Goal: Task Accomplishment & Management: Manage account settings

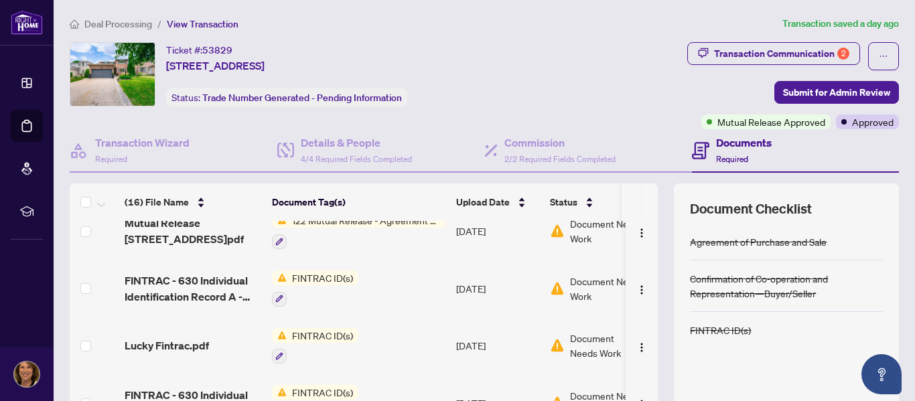
scroll to position [491, 0]
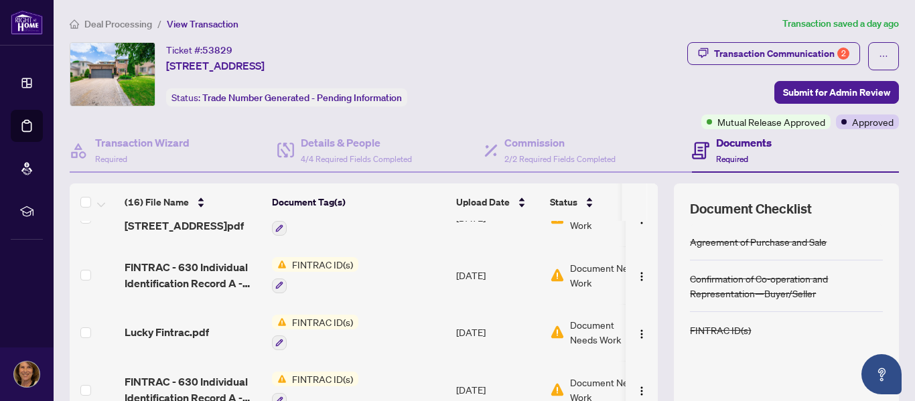
click at [318, 320] on span "FINTRAC ID(s)" at bounding box center [323, 322] width 72 height 15
click at [204, 326] on span "Lucky Fintrac.pdf" at bounding box center [167, 332] width 84 height 16
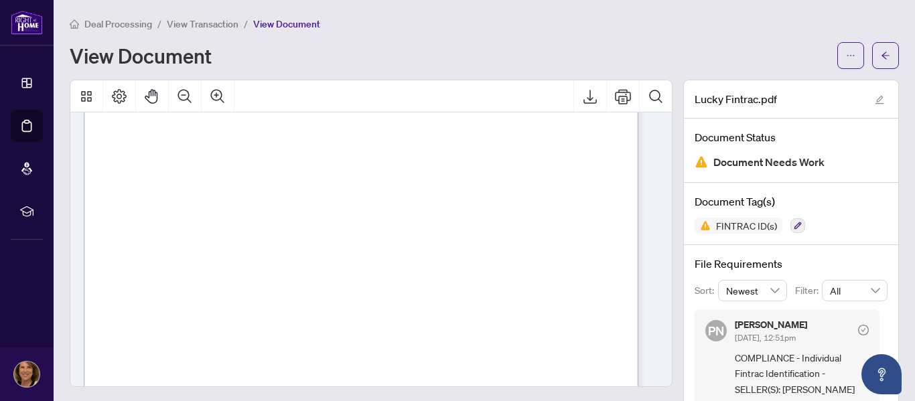
scroll to position [134, 0]
click at [84, 94] on icon "Thumbnails" at bounding box center [86, 96] width 11 height 11
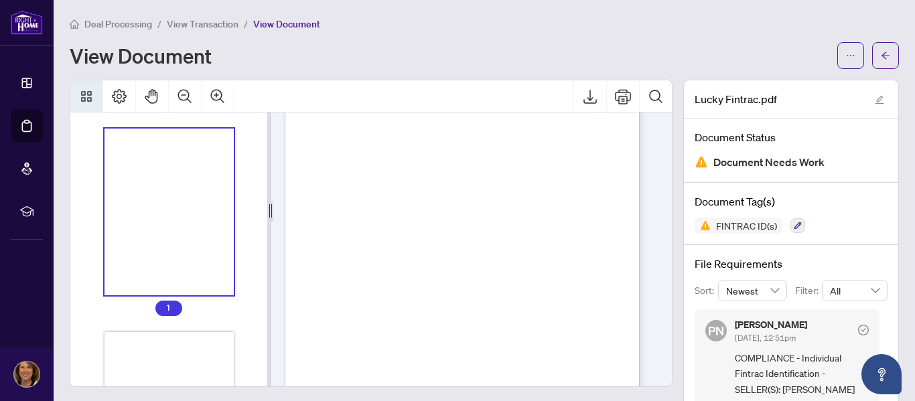
scroll to position [86, 0]
click at [84, 94] on icon "Thumbnails" at bounding box center [86, 96] width 11 height 11
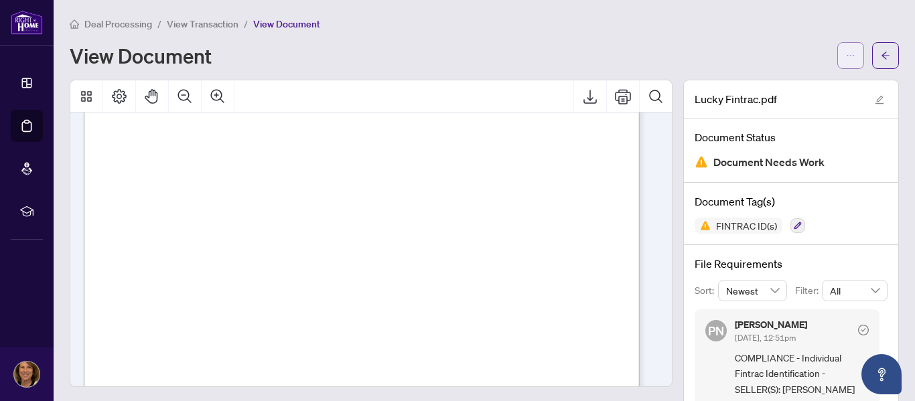
click at [846, 54] on icon "ellipsis" at bounding box center [850, 55] width 9 height 9
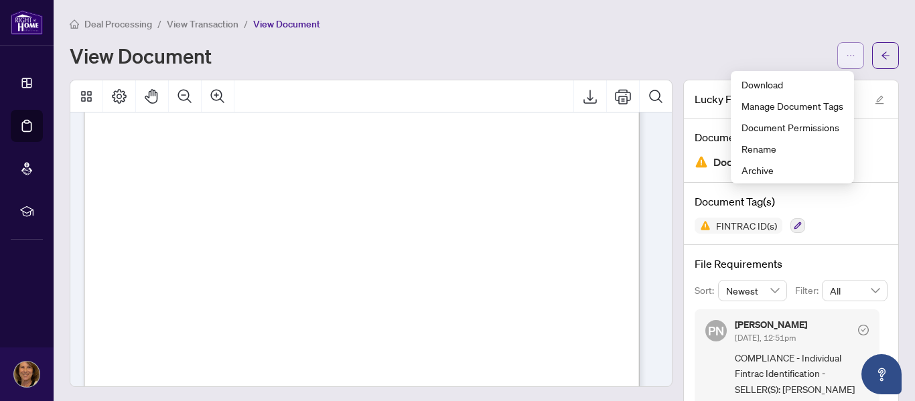
click at [846, 54] on icon "ellipsis" at bounding box center [850, 55] width 9 height 9
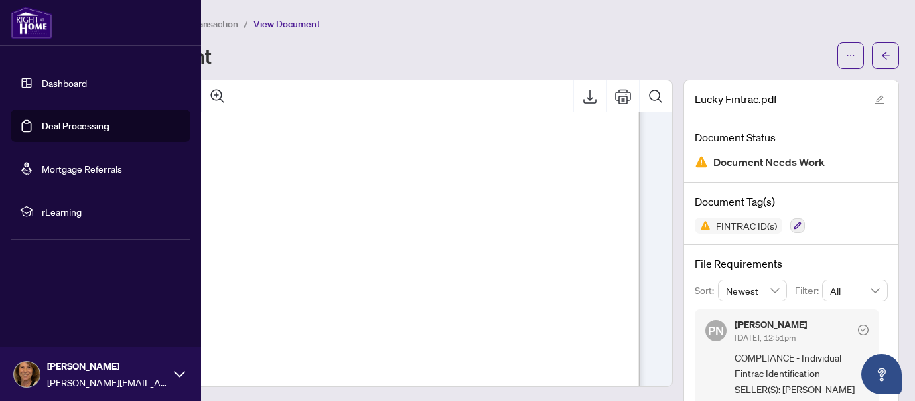
click at [53, 84] on link "Dashboard" at bounding box center [65, 83] width 46 height 12
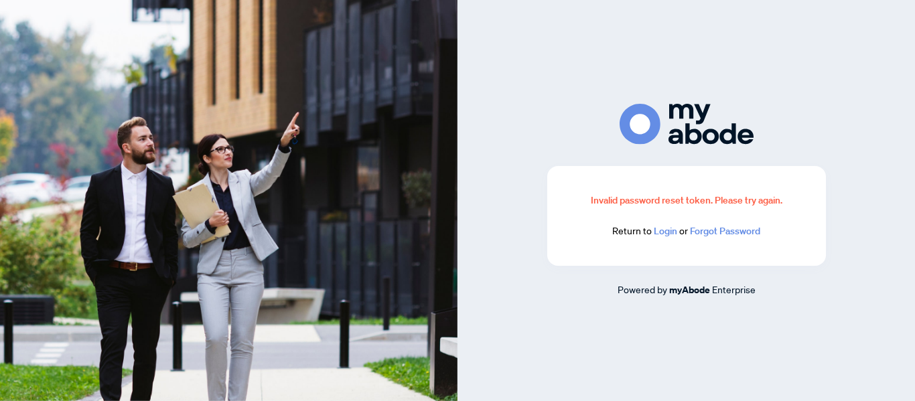
click at [662, 230] on link "Login" at bounding box center [665, 231] width 23 height 12
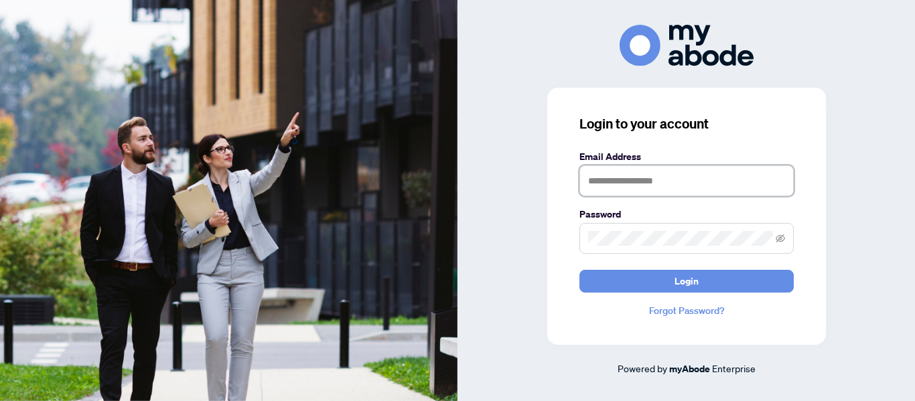
type input "**********"
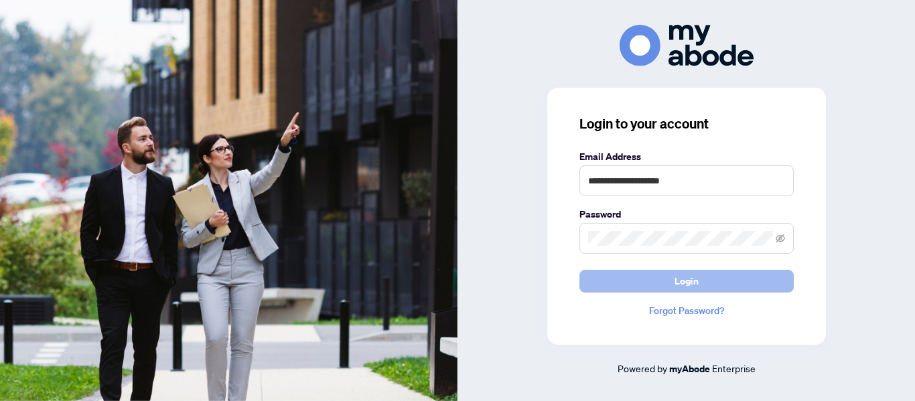
click at [675, 275] on span "Login" at bounding box center [687, 281] width 24 height 21
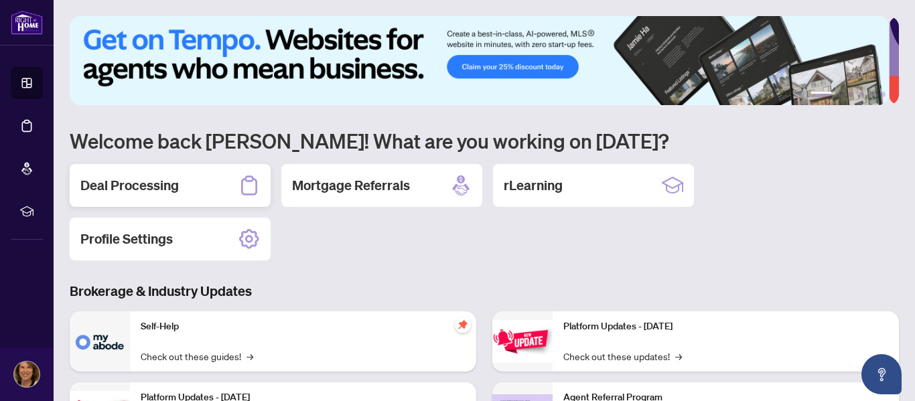
click at [141, 190] on h2 "Deal Processing" at bounding box center [129, 185] width 98 height 19
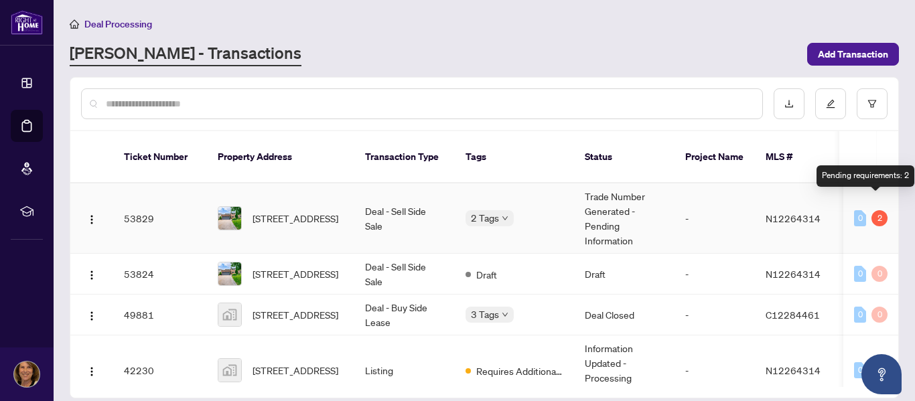
click at [874, 210] on div "2" at bounding box center [879, 218] width 16 height 16
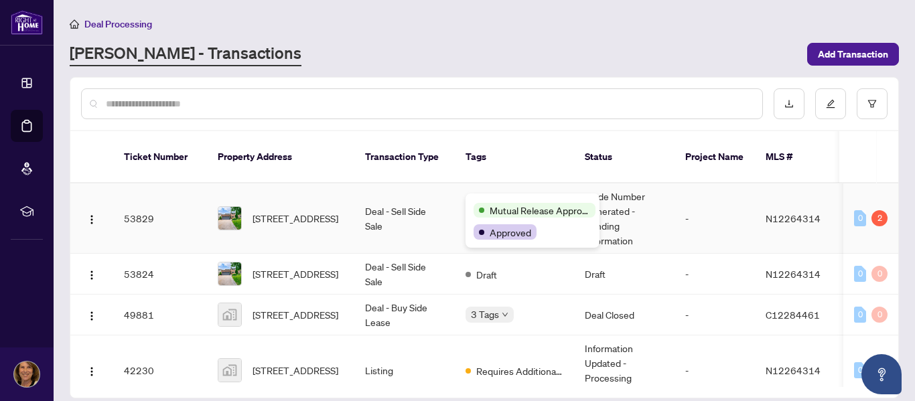
click at [504, 202] on div "Mutual Release Approved" at bounding box center [533, 210] width 118 height 16
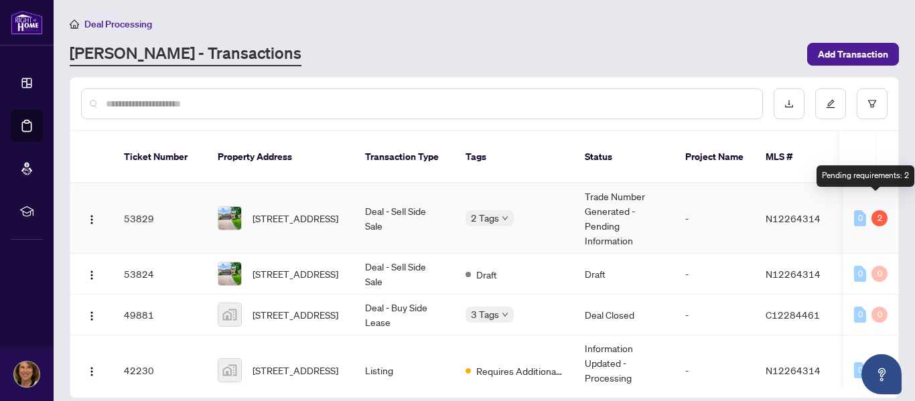
click at [875, 210] on div "2" at bounding box center [879, 218] width 16 height 16
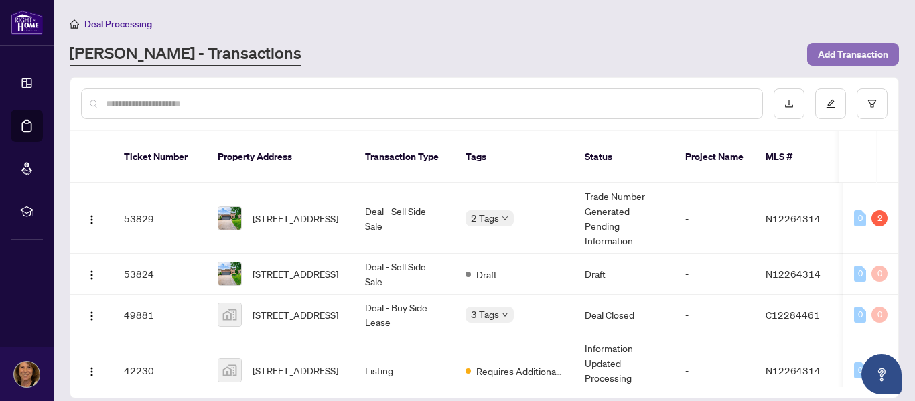
click at [853, 53] on span "Add Transaction" at bounding box center [853, 54] width 70 height 21
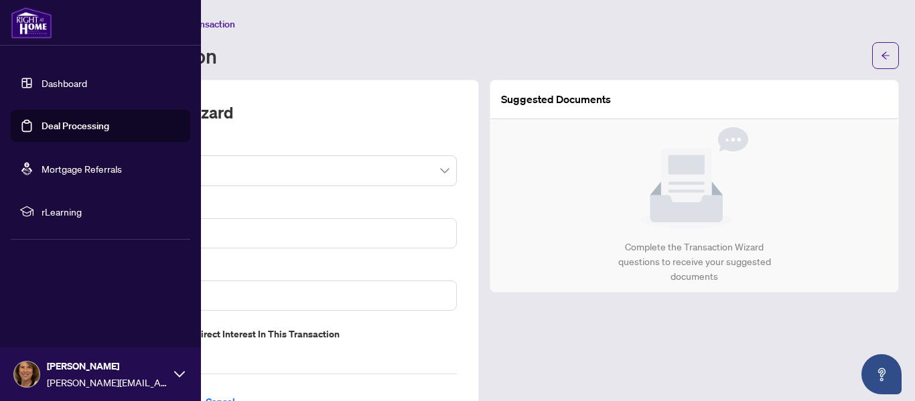
click at [52, 125] on link "Deal Processing" at bounding box center [76, 126] width 68 height 12
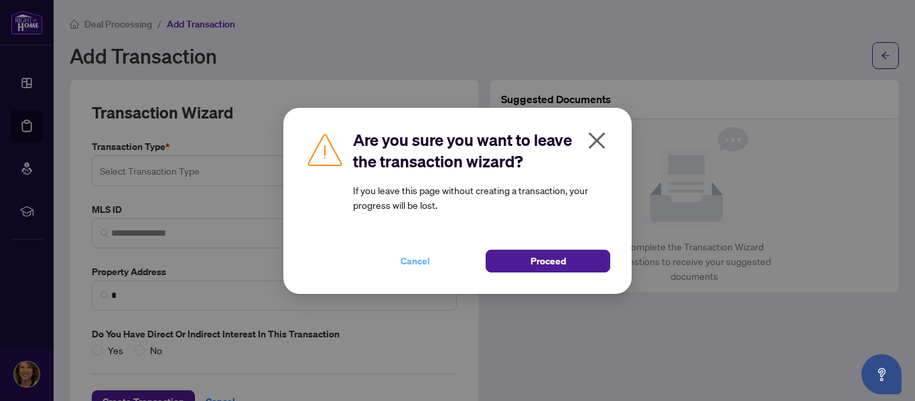
click at [417, 259] on span "Cancel" at bounding box center [415, 261] width 29 height 21
click at [546, 261] on span "Proceed" at bounding box center [549, 261] width 36 height 21
click at [593, 138] on icon "close" at bounding box center [596, 140] width 21 height 21
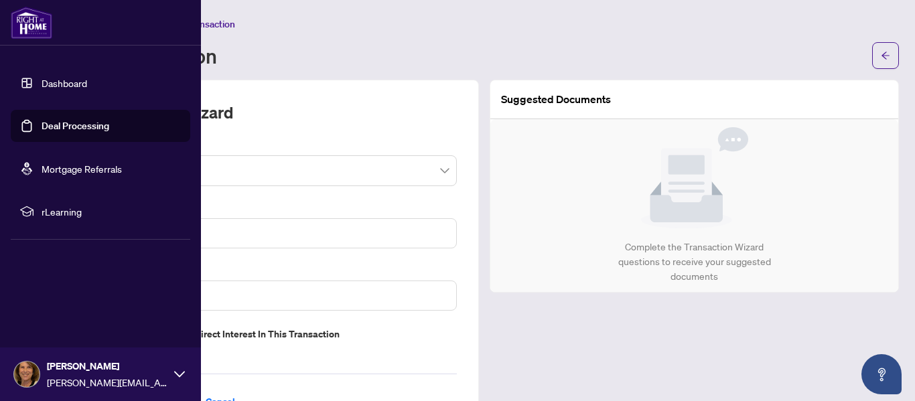
click at [54, 121] on link "Deal Processing" at bounding box center [76, 126] width 68 height 12
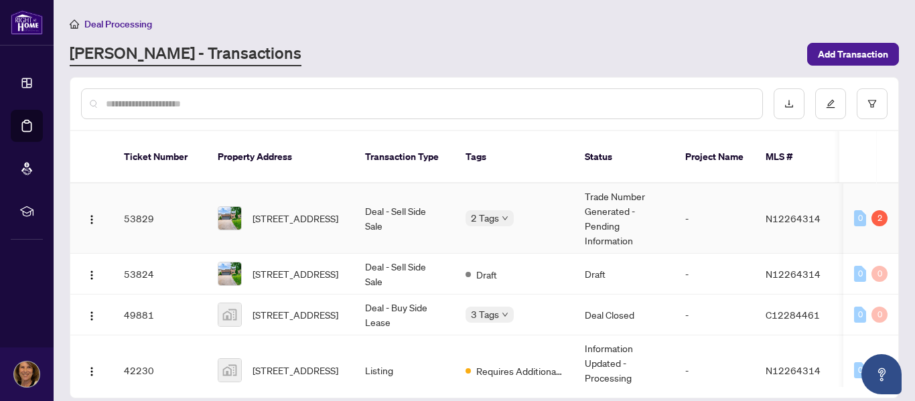
click at [138, 199] on td "53829" at bounding box center [160, 219] width 94 height 70
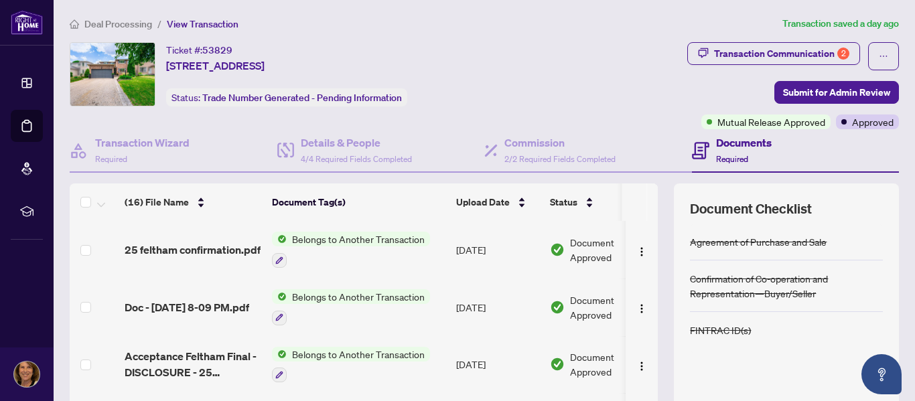
scroll to position [89, 0]
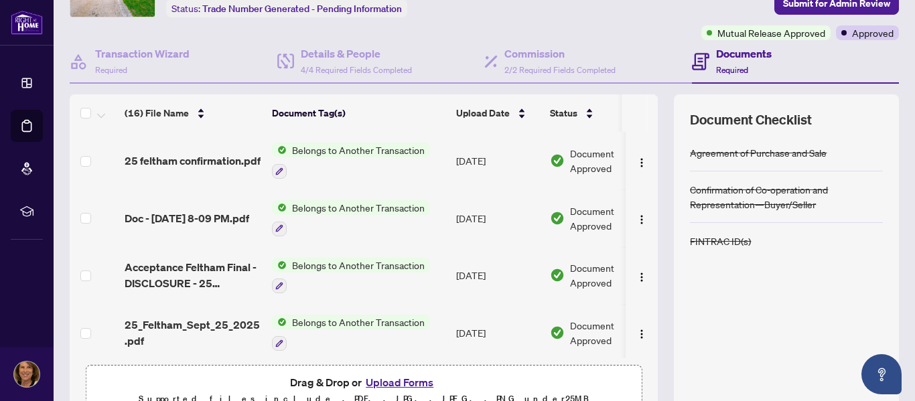
click at [737, 52] on h4 "Documents" at bounding box center [744, 54] width 56 height 16
click at [734, 67] on span "Required" at bounding box center [732, 70] width 32 height 10
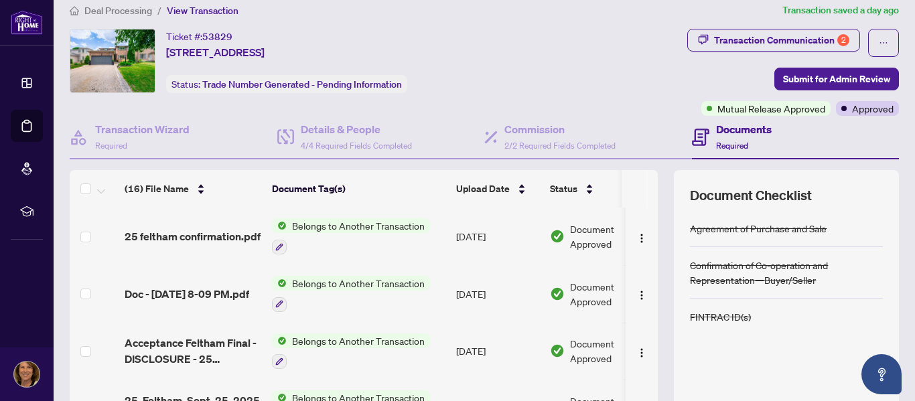
scroll to position [0, 0]
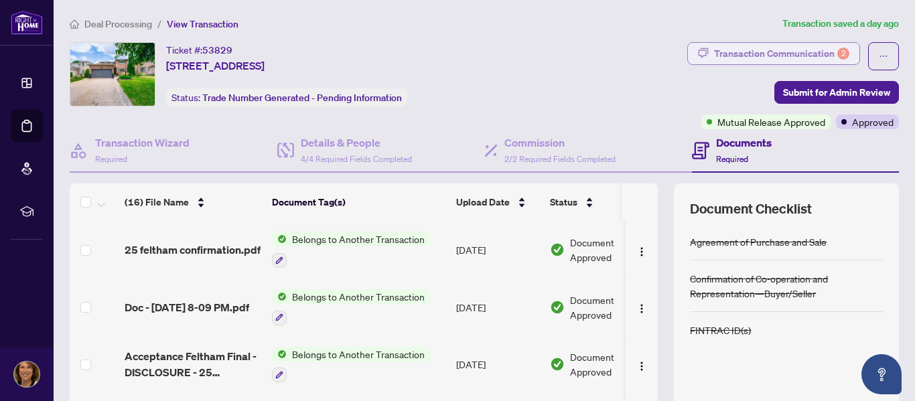
click at [734, 51] on div "Transaction Communication 2" at bounding box center [781, 53] width 135 height 21
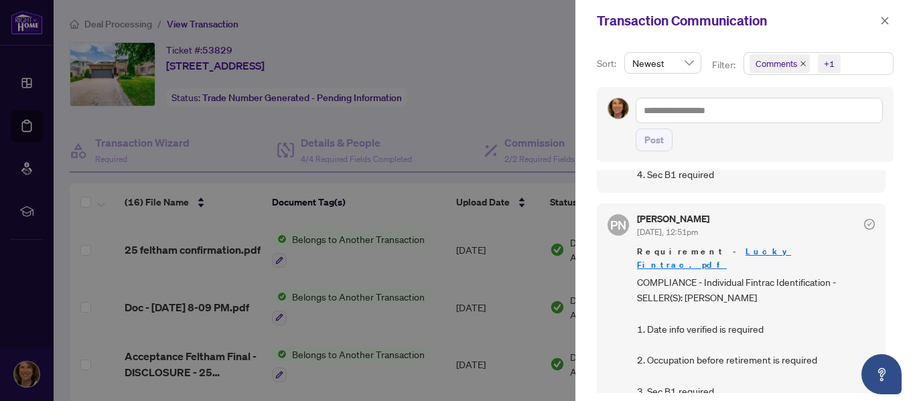
scroll to position [179, 0]
click at [721, 251] on link "Lucky Fintrac.pdf" at bounding box center [714, 257] width 154 height 25
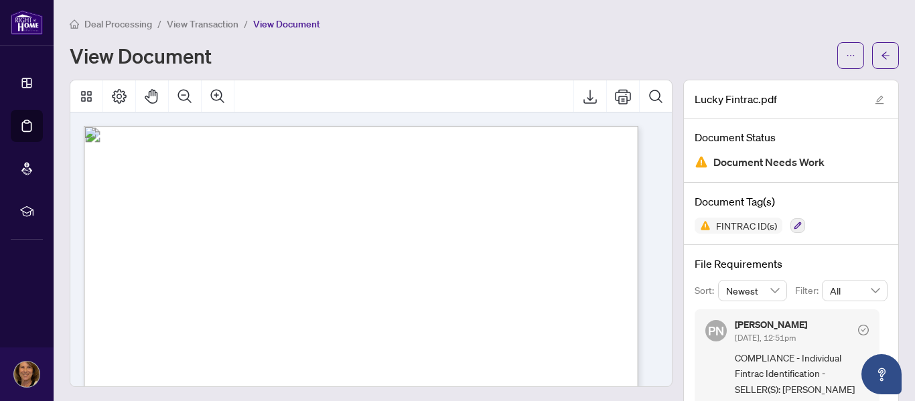
click at [846, 52] on icon "ellipsis" at bounding box center [850, 55] width 9 height 9
click at [800, 49] on div "View Document" at bounding box center [450, 55] width 760 height 21
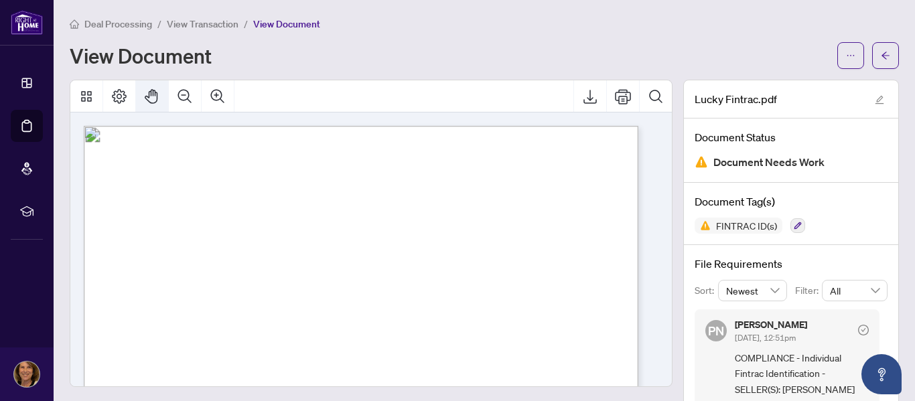
click at [151, 95] on icon "Pan Mode" at bounding box center [151, 96] width 13 height 15
click at [583, 94] on icon "Export" at bounding box center [589, 97] width 13 height 14
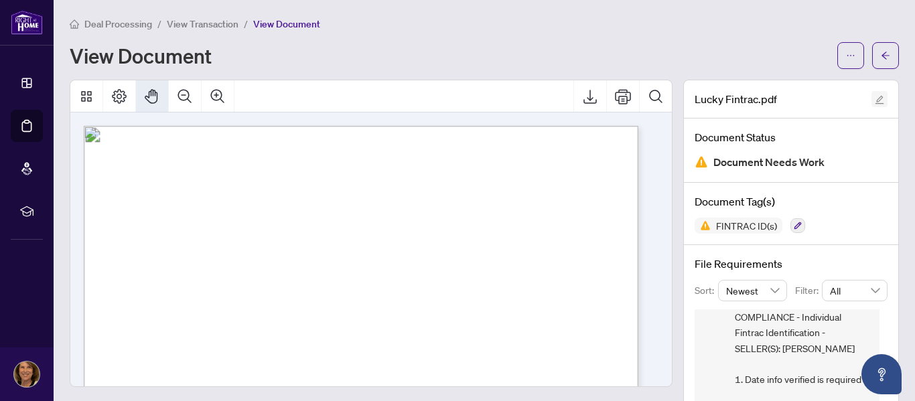
click at [875, 100] on icon "edit" at bounding box center [879, 99] width 9 height 9
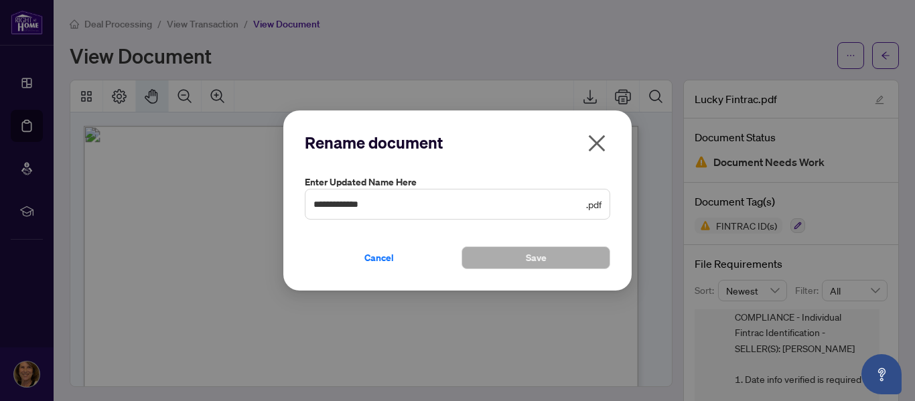
click at [596, 137] on icon "close" at bounding box center [596, 143] width 21 height 21
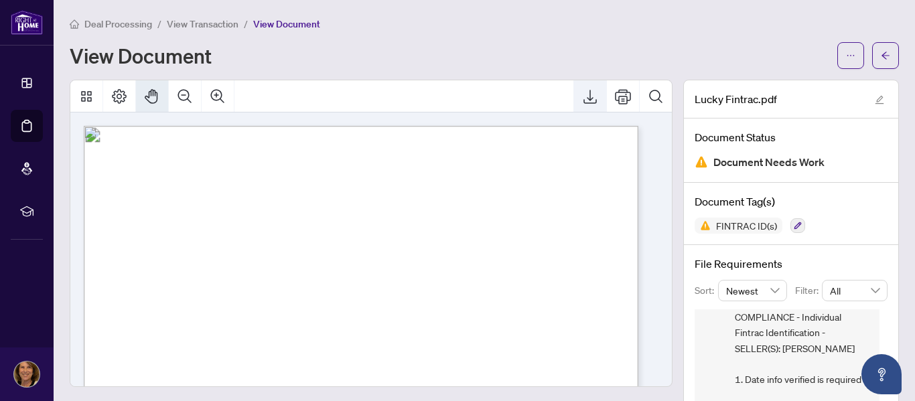
click at [582, 98] on icon "Export" at bounding box center [590, 96] width 16 height 16
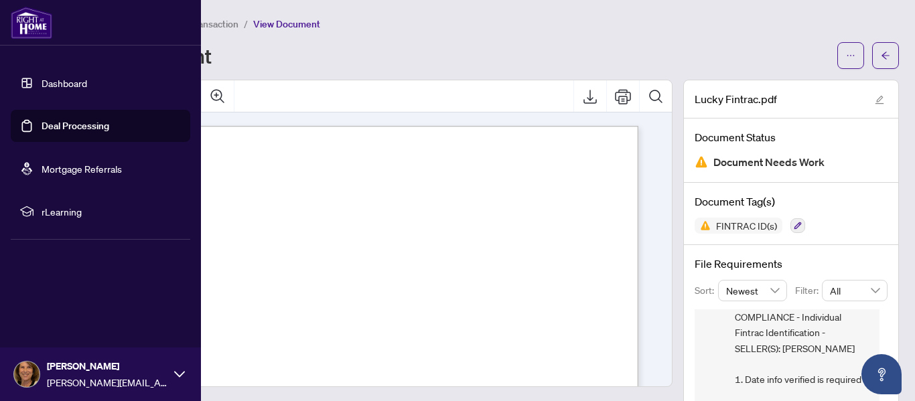
click at [65, 121] on link "Deal Processing" at bounding box center [76, 126] width 68 height 12
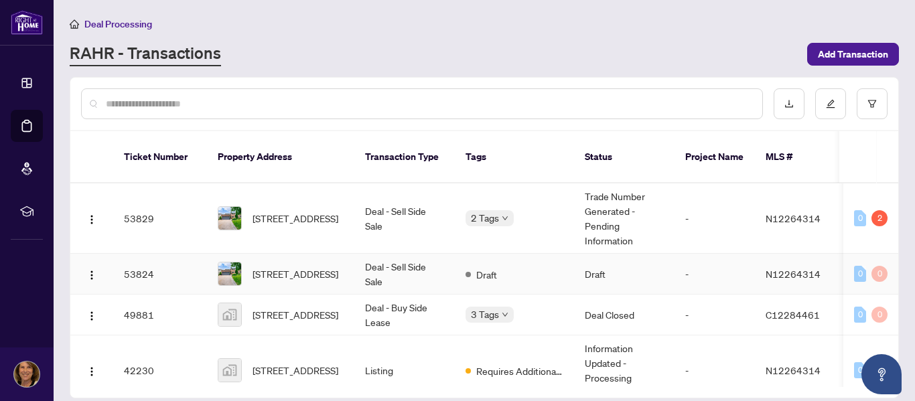
scroll to position [23, 0]
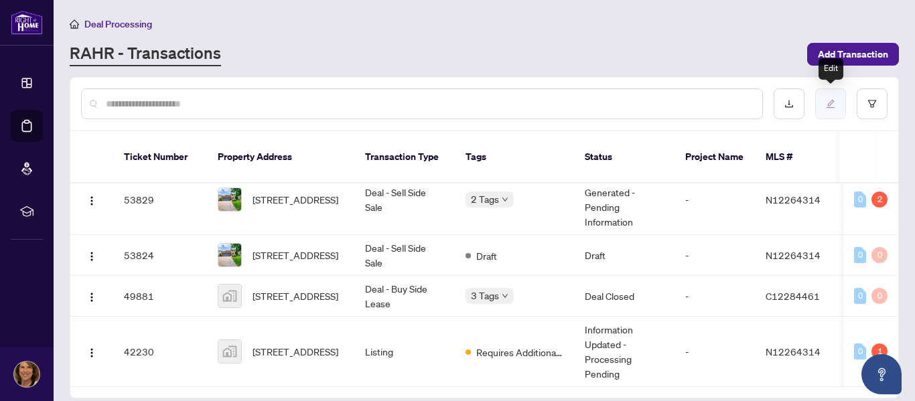
click at [831, 99] on icon "edit" at bounding box center [830, 103] width 9 height 9
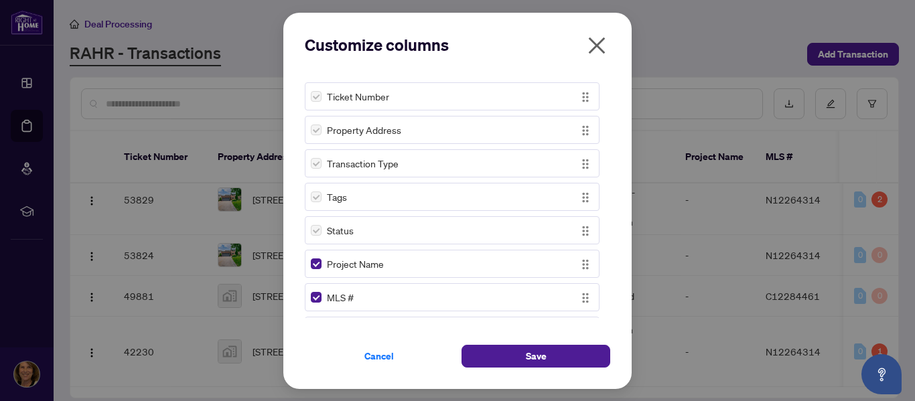
click at [597, 42] on icon "close" at bounding box center [596, 45] width 21 height 21
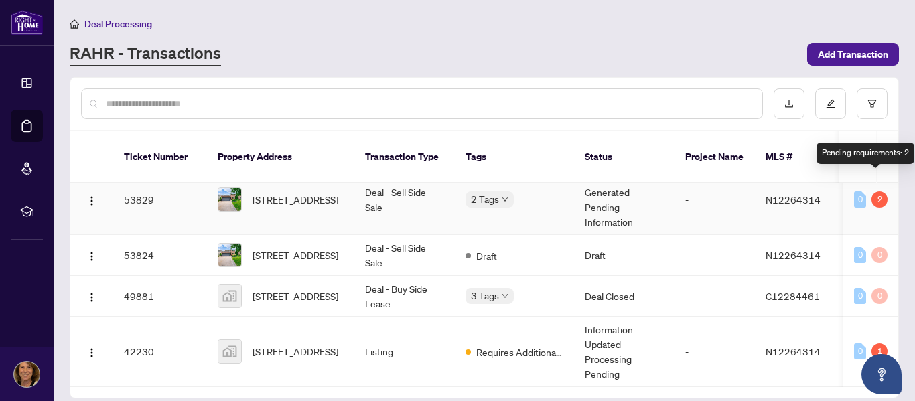
click at [876, 192] on div "2" at bounding box center [879, 200] width 16 height 16
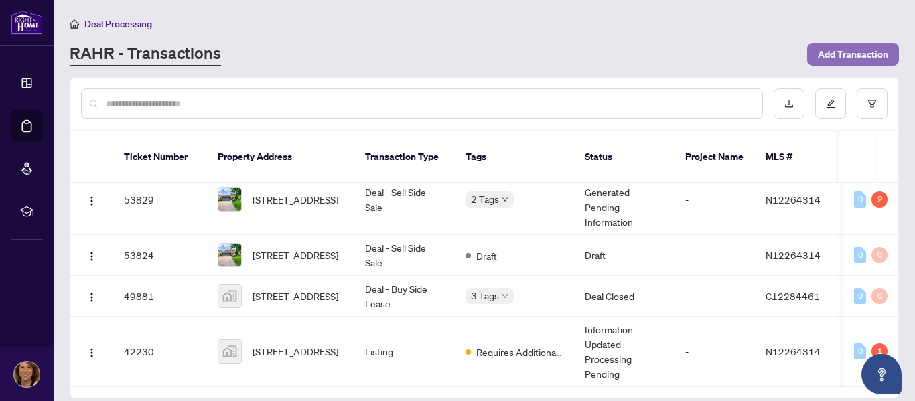
click at [849, 52] on span "Add Transaction" at bounding box center [853, 54] width 70 height 21
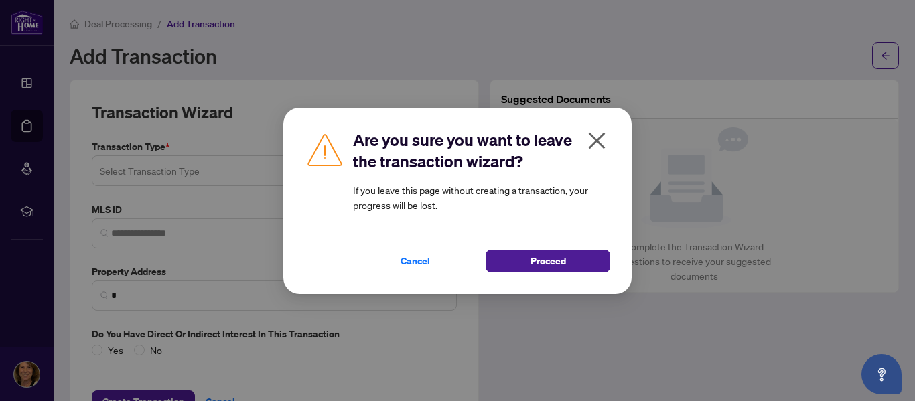
click at [598, 134] on icon "close" at bounding box center [596, 140] width 21 height 21
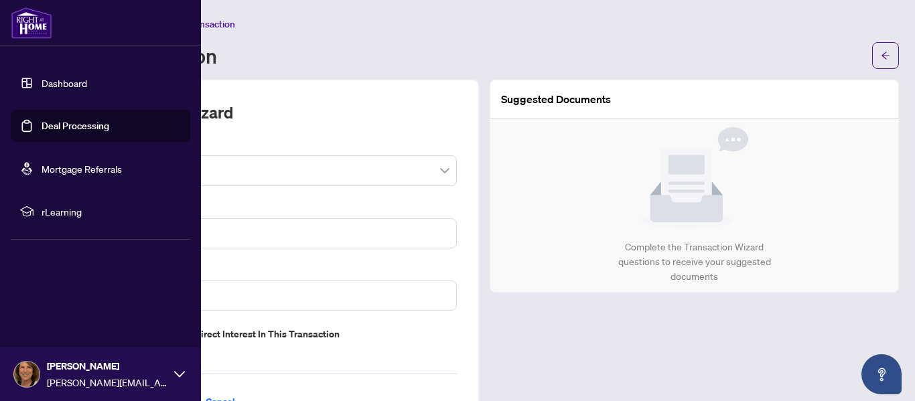
click at [46, 121] on link "Deal Processing" at bounding box center [76, 126] width 68 height 12
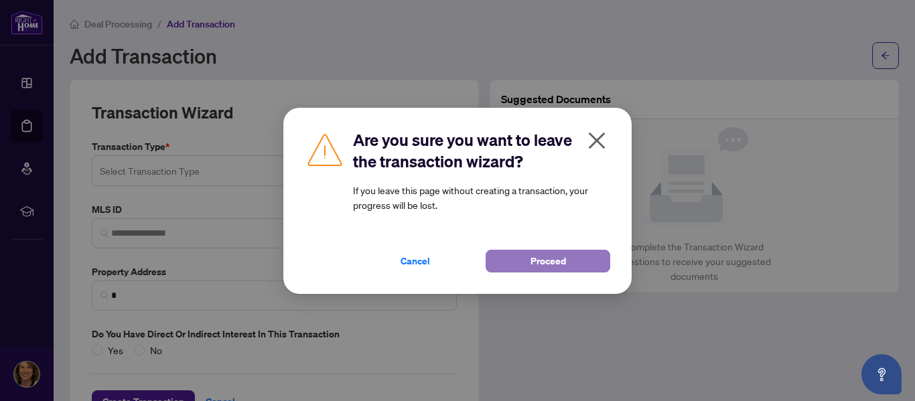
click at [528, 263] on button "Proceed" at bounding box center [548, 261] width 125 height 23
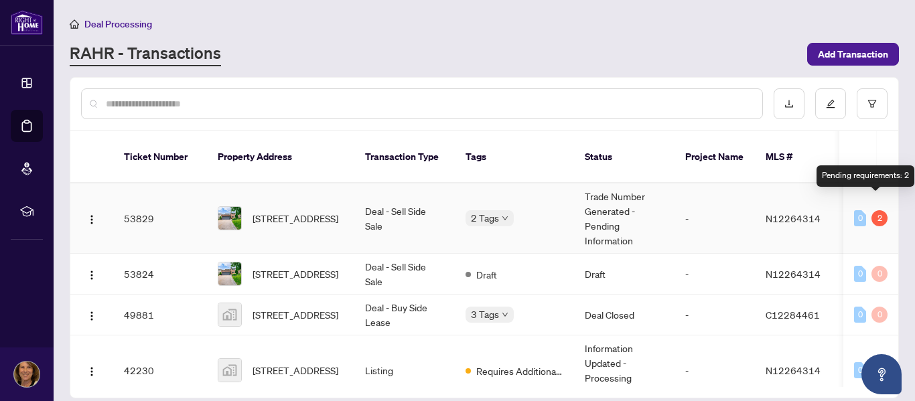
click at [875, 210] on div "2" at bounding box center [879, 218] width 16 height 16
click at [873, 181] on div "Pending requirements: 2" at bounding box center [866, 175] width 98 height 21
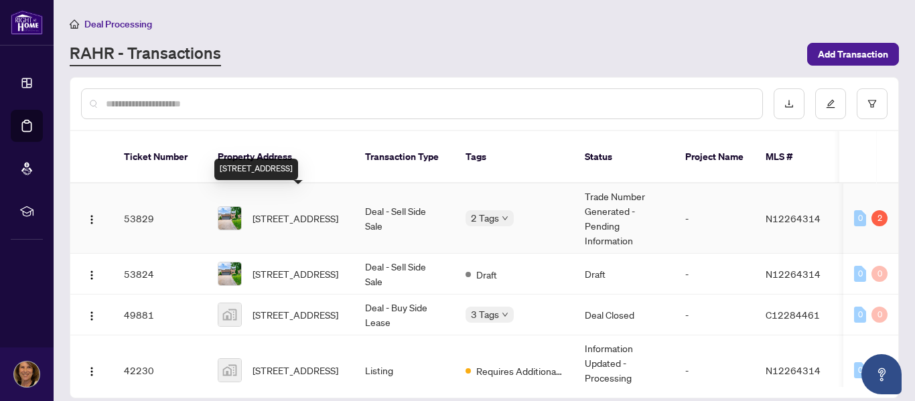
click at [314, 211] on span "[STREET_ADDRESS]" at bounding box center [296, 218] width 86 height 15
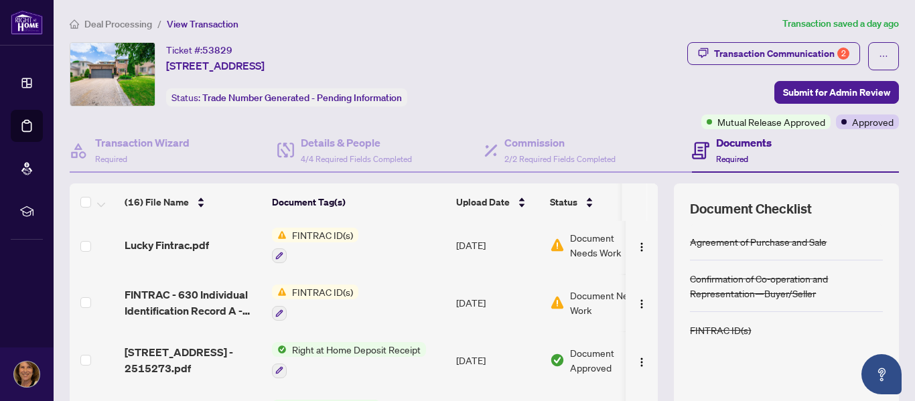
scroll to position [581, 0]
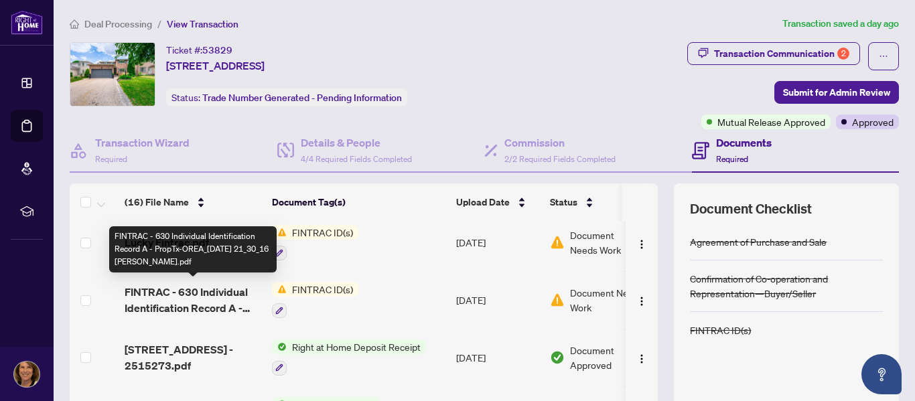
click at [178, 292] on span "FINTRAC - 630 Individual Identification Record A - PropTx-OREA_[DATE] 21_30_16 …" at bounding box center [193, 300] width 137 height 32
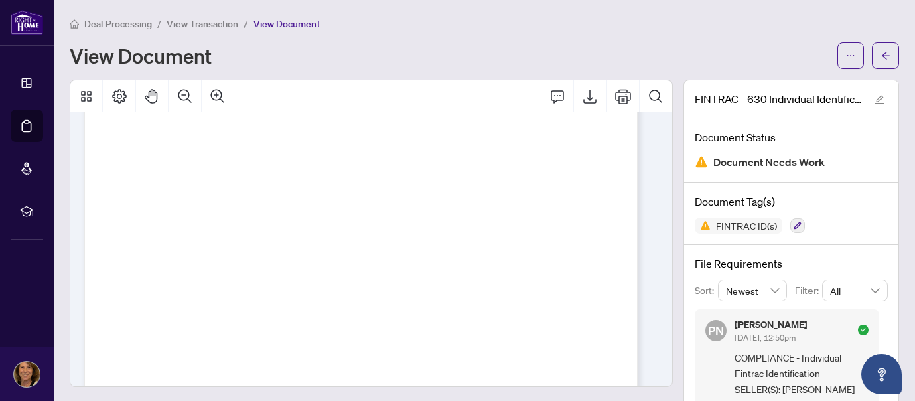
scroll to position [134, 0]
click at [338, 277] on span "Retired" at bounding box center [321, 277] width 34 height 9
click at [338, 276] on span "Retired" at bounding box center [321, 277] width 34 height 9
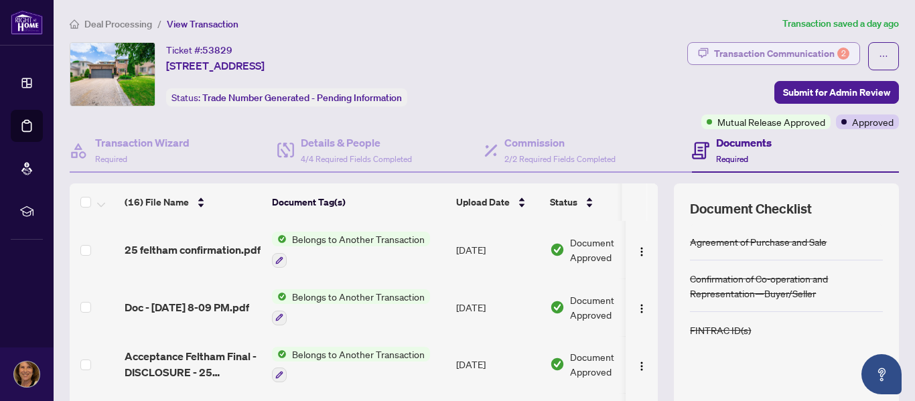
click at [800, 52] on div "Transaction Communication 2" at bounding box center [781, 53] width 135 height 21
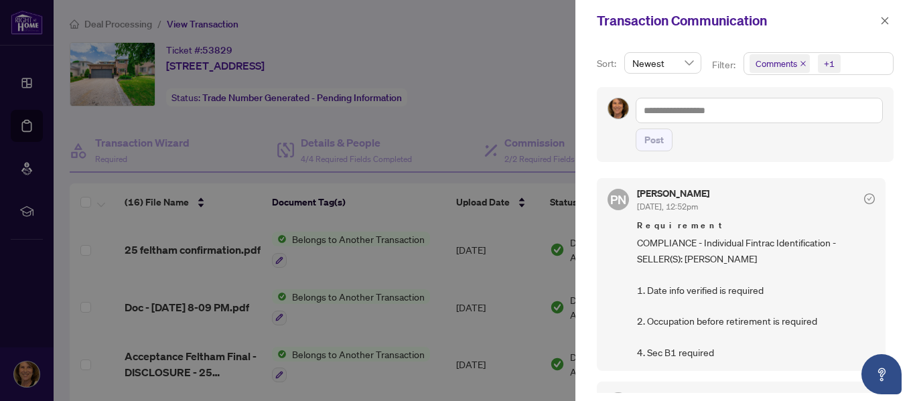
click at [476, 220] on div at bounding box center [457, 200] width 915 height 401
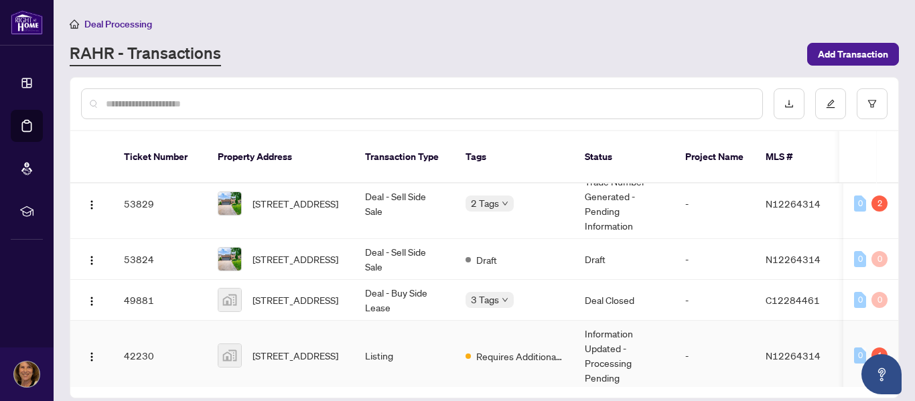
scroll to position [23, 0]
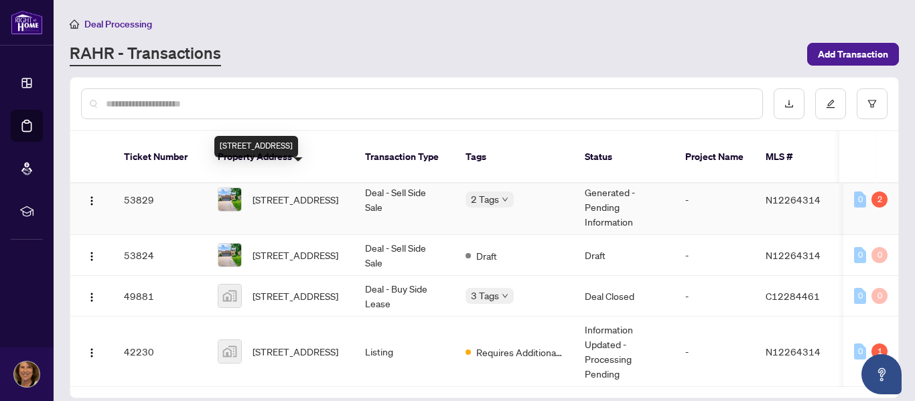
click at [303, 192] on span "[STREET_ADDRESS]" at bounding box center [296, 199] width 86 height 15
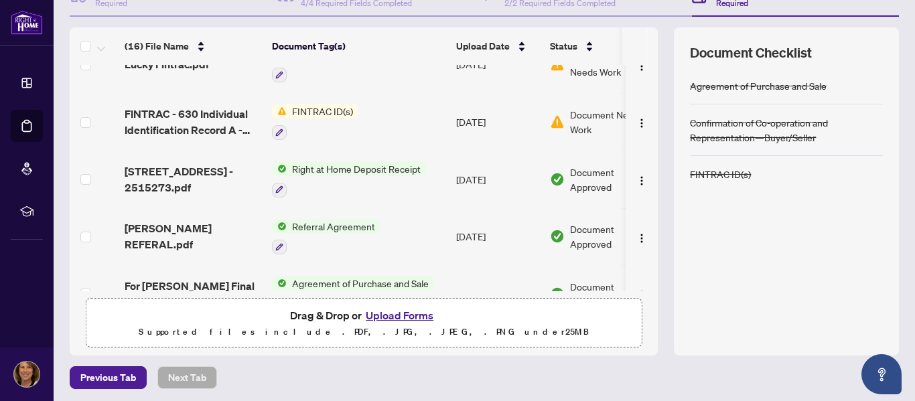
scroll to position [159, 0]
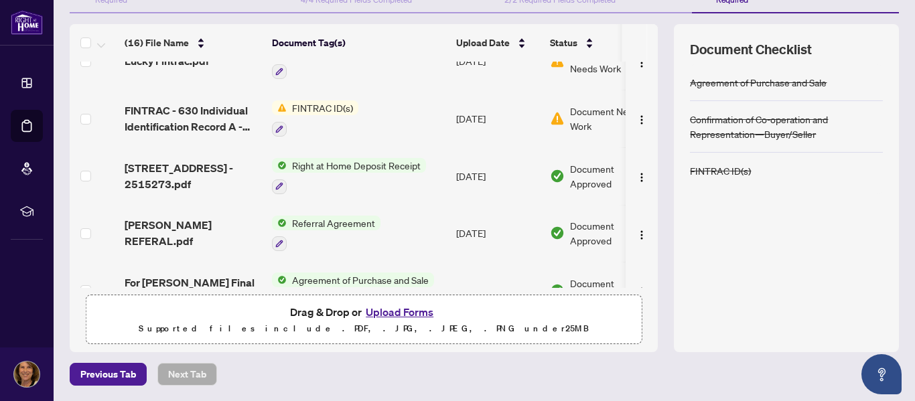
click at [412, 313] on button "Upload Forms" at bounding box center [400, 311] width 76 height 17
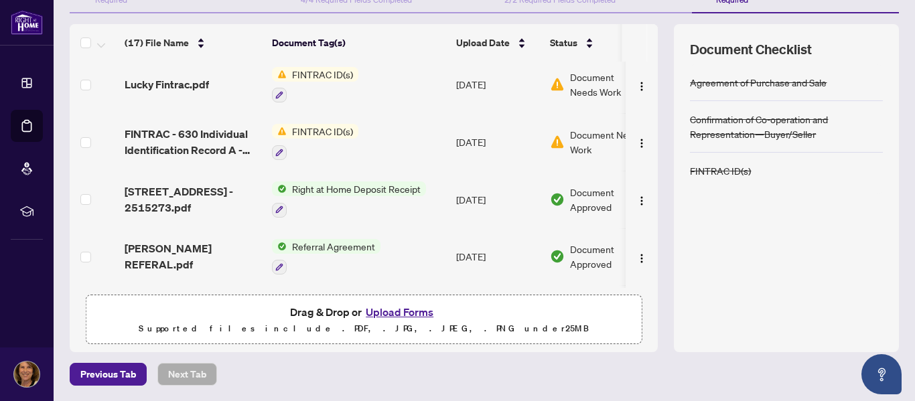
scroll to position [601, 0]
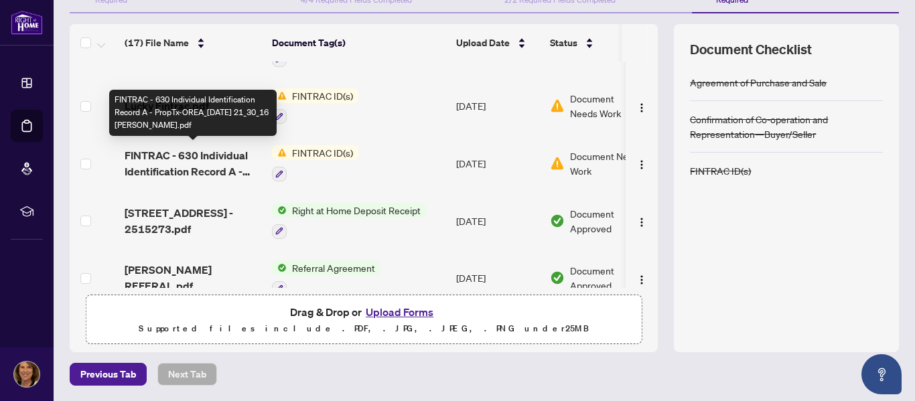
click at [229, 150] on span "FINTRAC - 630 Individual Identification Record A - PropTx-OREA_[DATE] 21_30_16 …" at bounding box center [193, 163] width 137 height 32
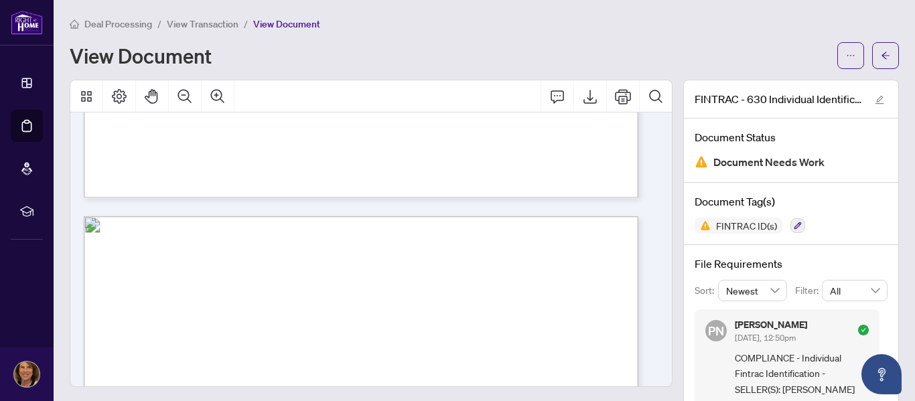
scroll to position [447, 0]
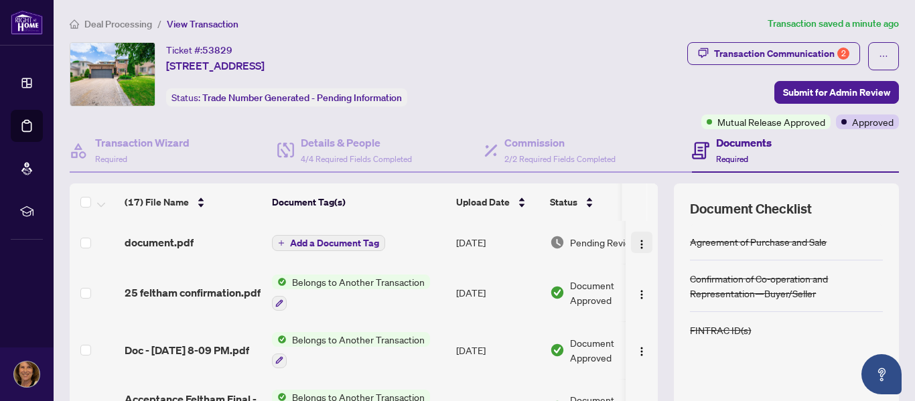
click at [636, 242] on img "button" at bounding box center [641, 244] width 11 height 11
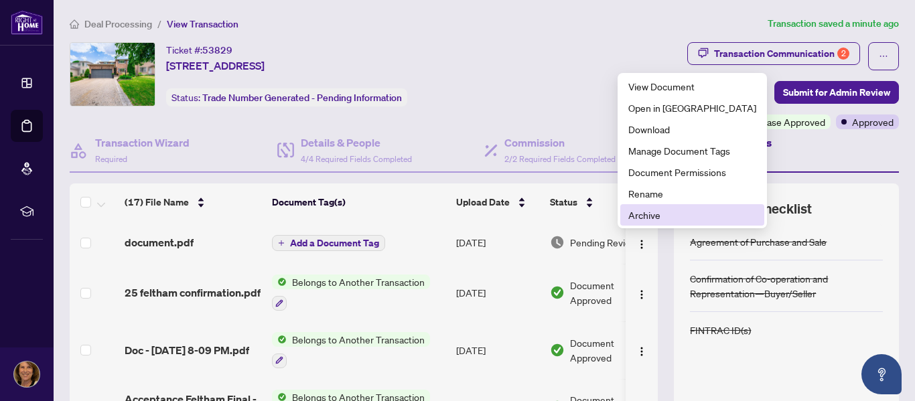
click at [638, 214] on span "Archive" at bounding box center [692, 215] width 128 height 15
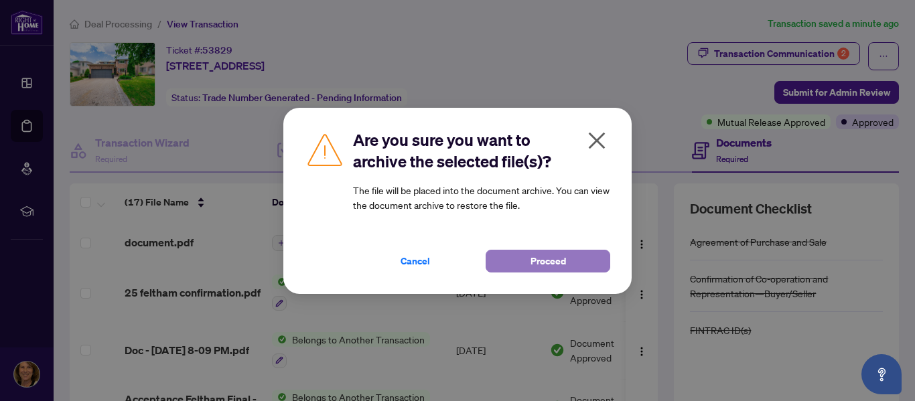
click at [547, 257] on span "Proceed" at bounding box center [549, 261] width 36 height 21
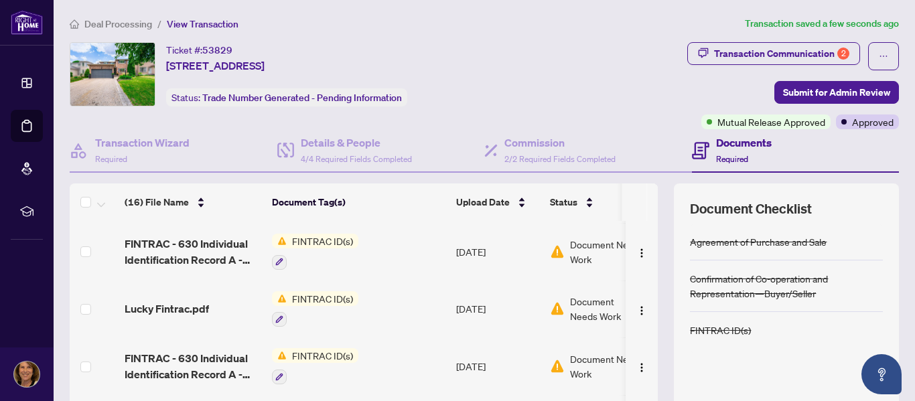
scroll to position [536, 0]
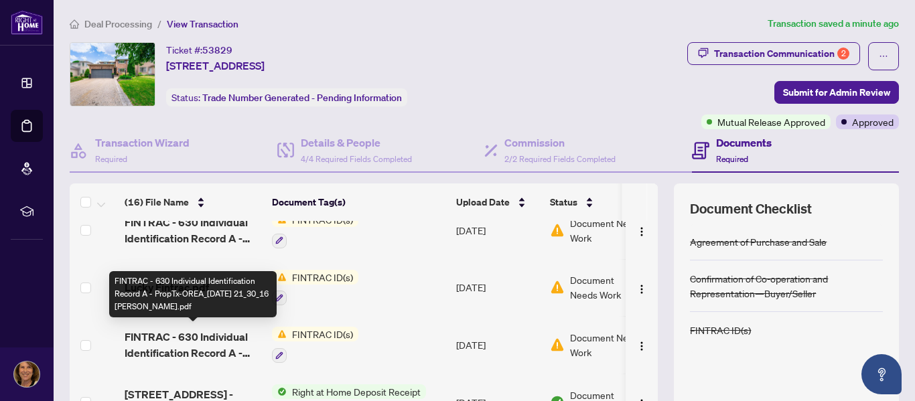
click at [213, 337] on span "FINTRAC - 630 Individual Identification Record A - PropTx-OREA_[DATE] 21_30_16 …" at bounding box center [193, 345] width 137 height 32
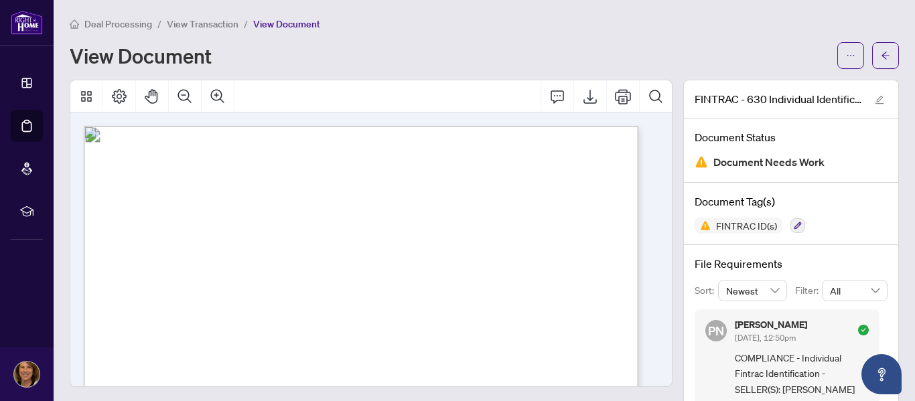
click at [301, 300] on span "Date Information Verified/Credit File Consulted:" at bounding box center [212, 304] width 178 height 9
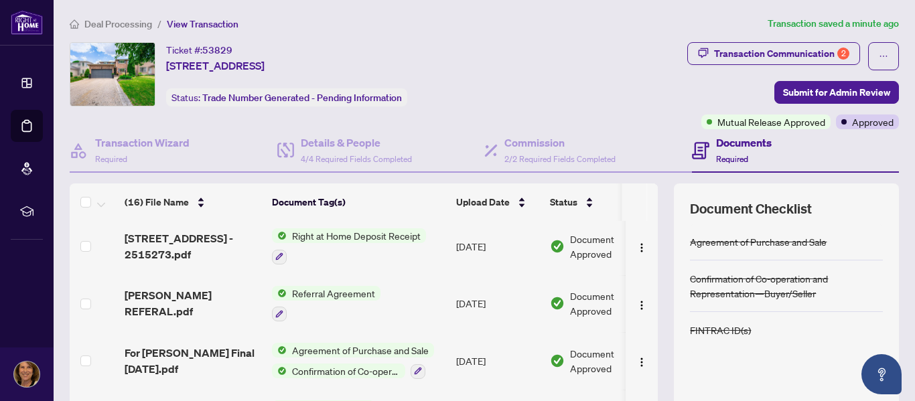
scroll to position [159, 0]
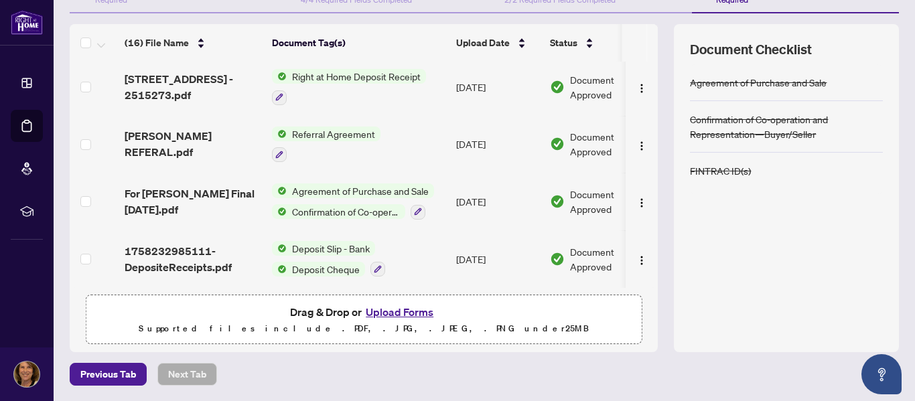
click at [403, 307] on button "Upload Forms" at bounding box center [400, 311] width 76 height 17
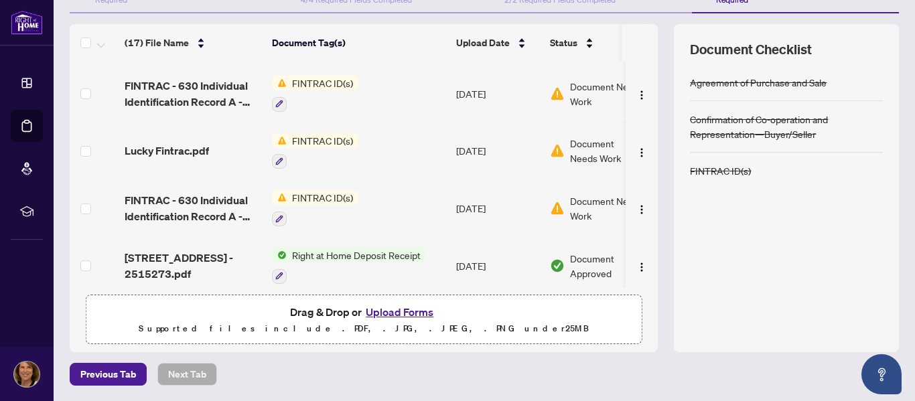
scroll to position [522, 0]
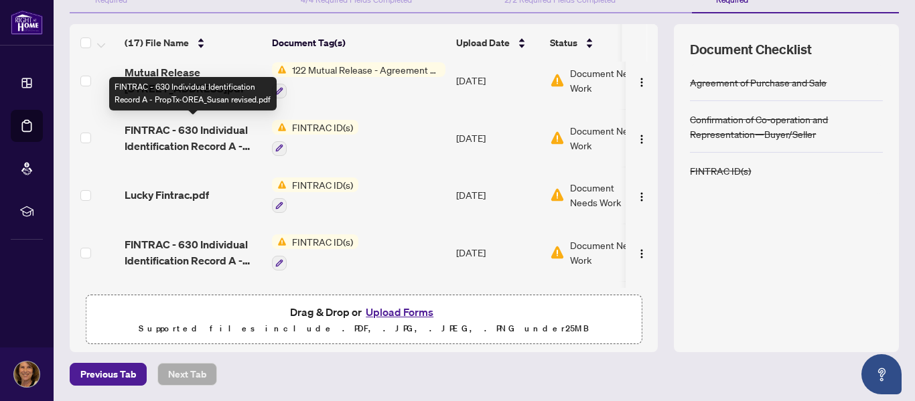
click at [236, 129] on span "FINTRAC - 630 Individual Identification Record A - PropTx-OREA_Susan revised.pdf" at bounding box center [193, 138] width 137 height 32
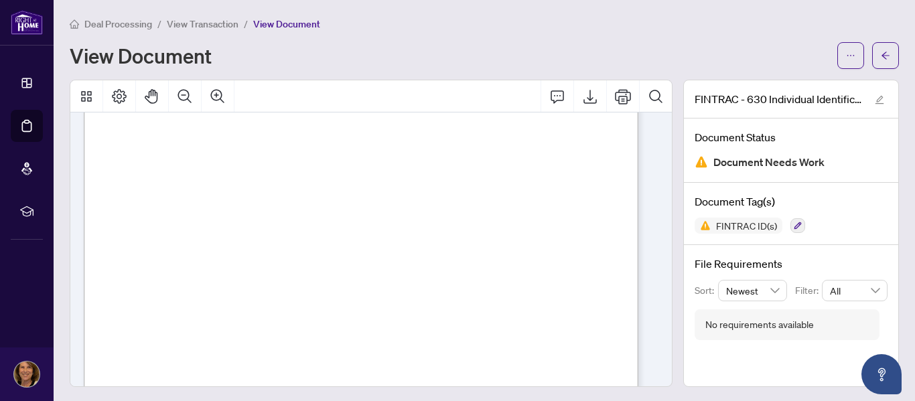
scroll to position [45, 0]
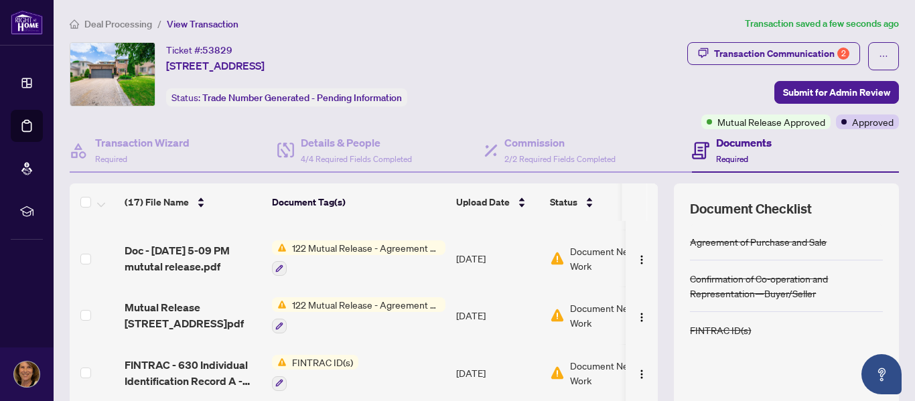
scroll to position [536, 0]
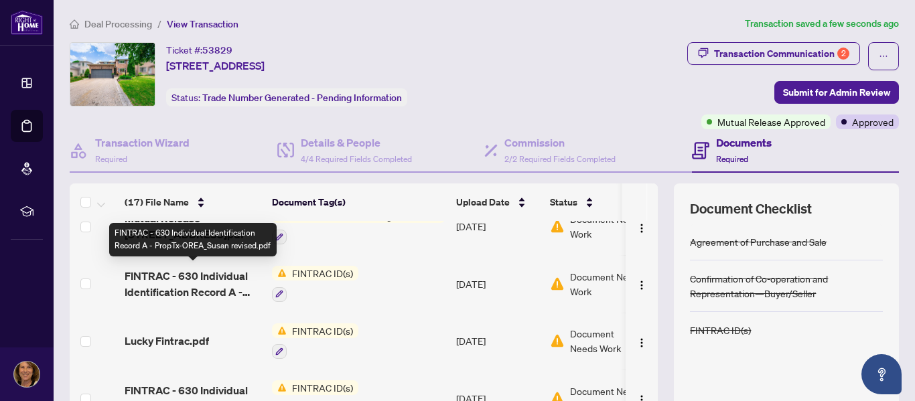
click at [212, 271] on span "FINTRAC - 630 Individual Identification Record A - PropTx-OREA_Susan revised.pdf" at bounding box center [193, 284] width 137 height 32
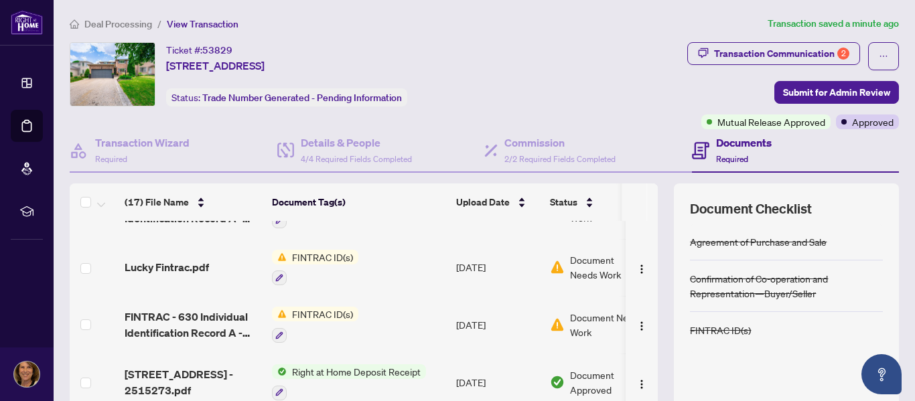
scroll to position [625, 0]
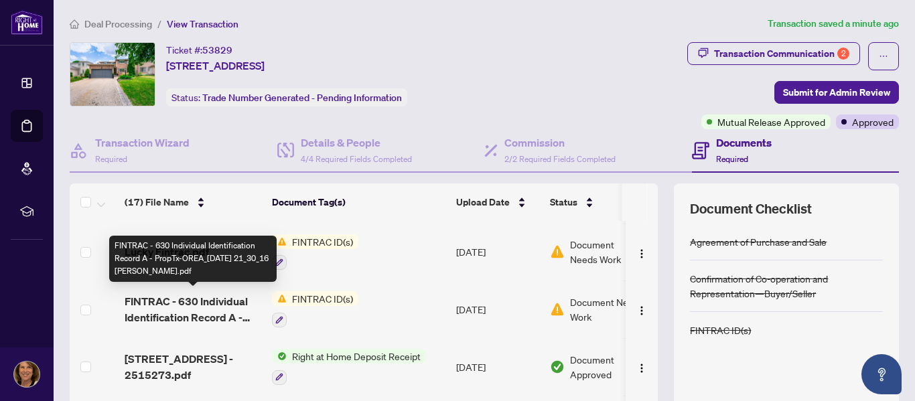
click at [222, 299] on span "FINTRAC - 630 Individual Identification Record A - PropTx-OREA_[DATE] 21_30_16 …" at bounding box center [193, 309] width 137 height 32
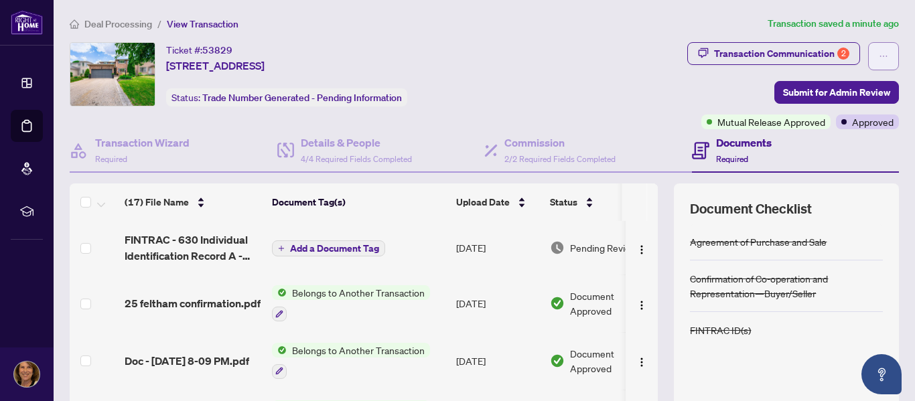
click at [879, 56] on icon "ellipsis" at bounding box center [883, 56] width 9 height 9
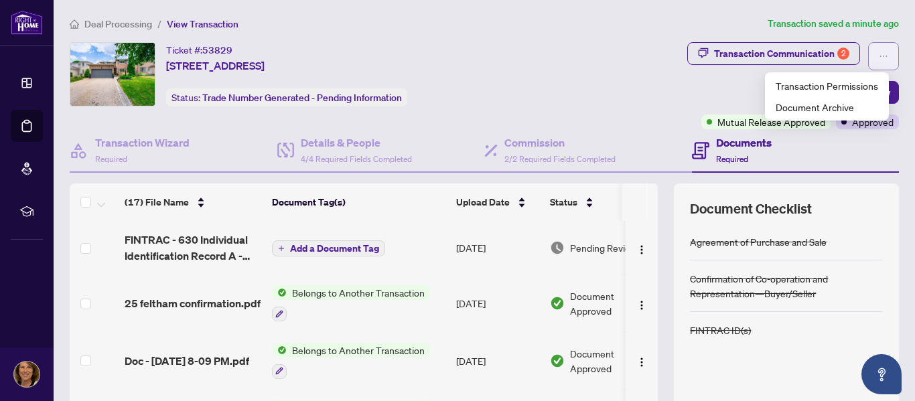
click at [879, 56] on icon "ellipsis" at bounding box center [883, 56] width 9 height 9
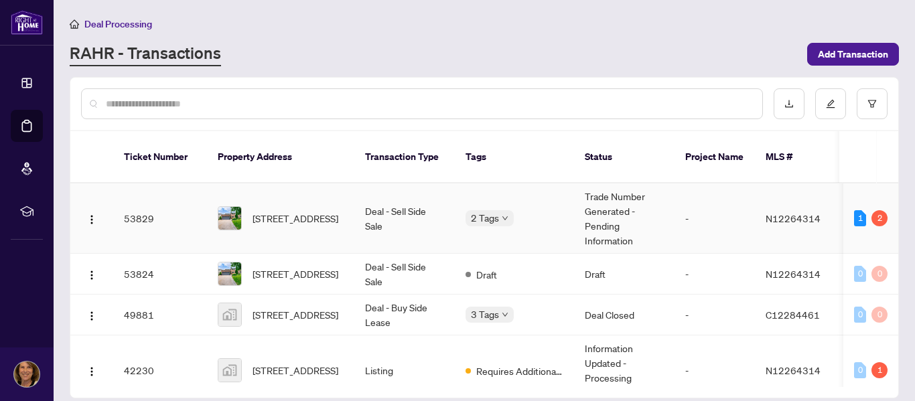
click at [230, 207] on img at bounding box center [229, 218] width 23 height 23
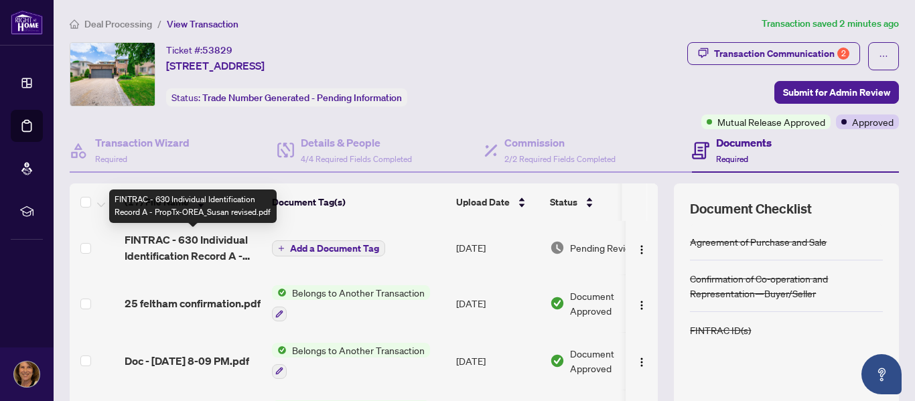
click at [218, 238] on span "FINTRAC - 630 Individual Identification Record A - PropTx-OREA_Susan revised.pdf" at bounding box center [193, 248] width 137 height 32
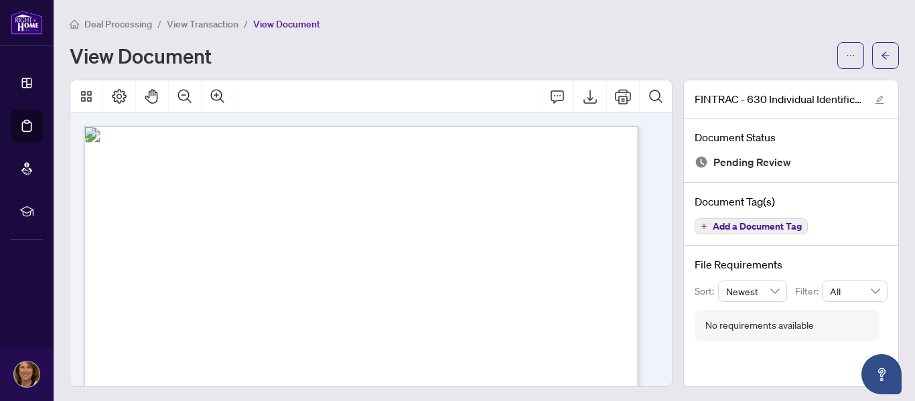
scroll to position [134, 0]
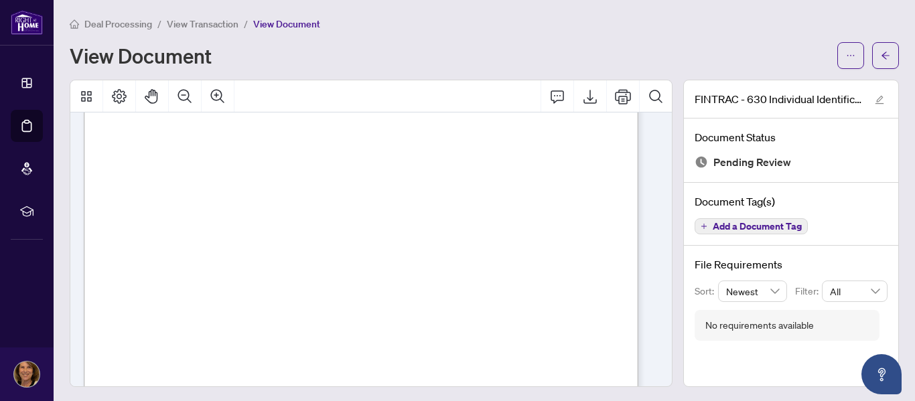
click at [267, 166] on span "Date Information Verified/Credit File Consulted:" at bounding box center [195, 170] width 144 height 9
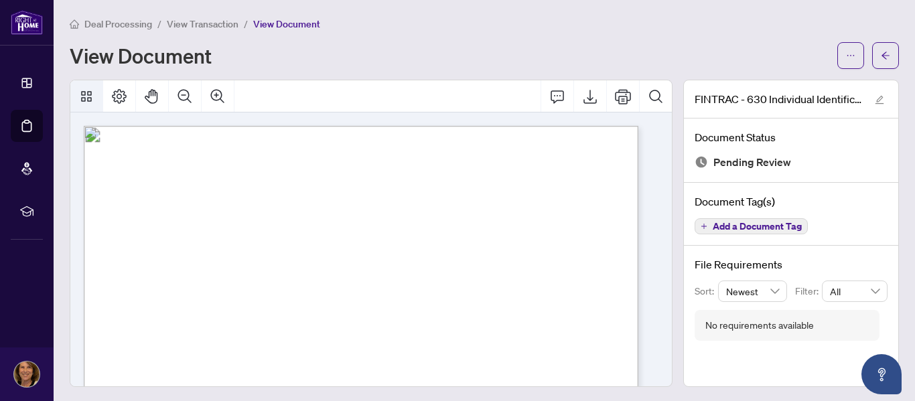
click at [84, 96] on icon "Thumbnails" at bounding box center [86, 96] width 16 height 16
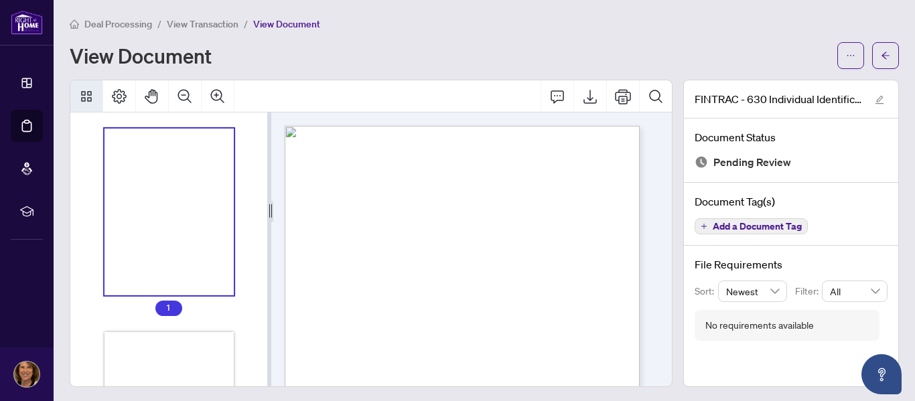
click at [580, 42] on div "View Document" at bounding box center [484, 55] width 829 height 27
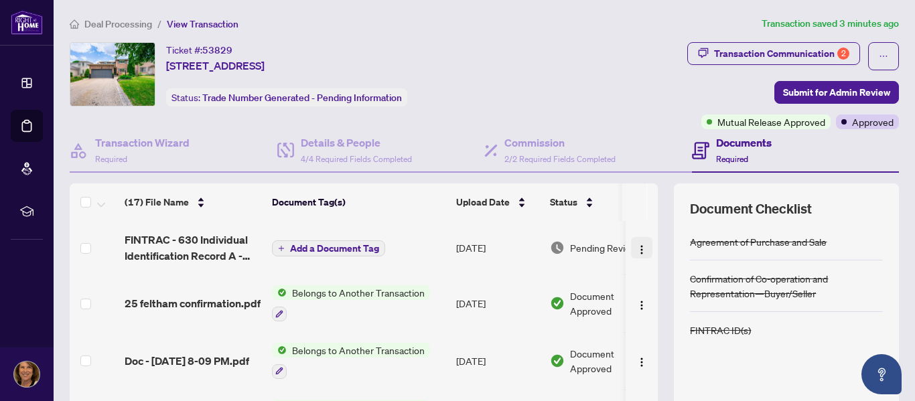
click at [636, 247] on img "button" at bounding box center [641, 250] width 11 height 11
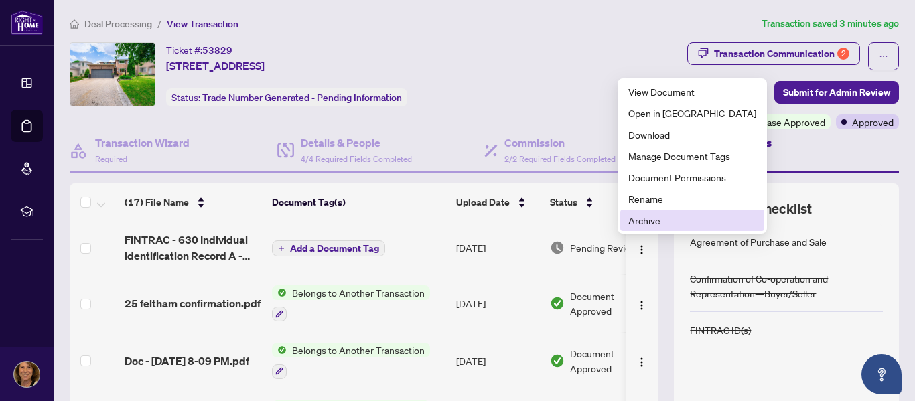
click at [645, 219] on span "Archive" at bounding box center [692, 220] width 128 height 15
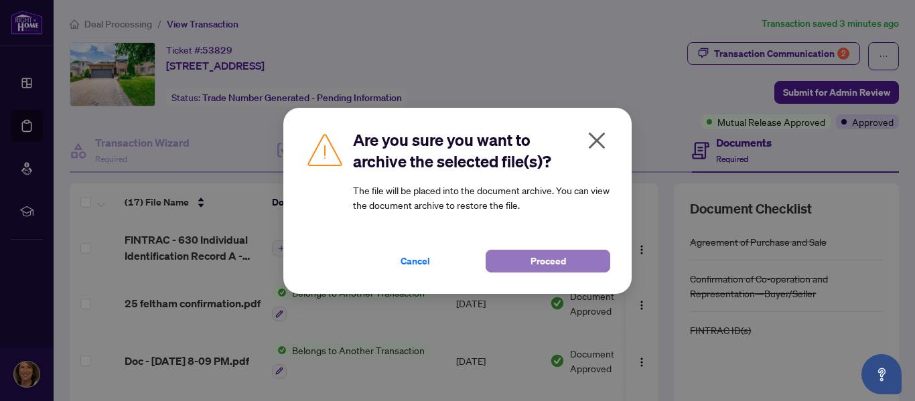
click at [543, 263] on span "Proceed" at bounding box center [549, 261] width 36 height 21
